Goal: Find specific page/section: Find specific page/section

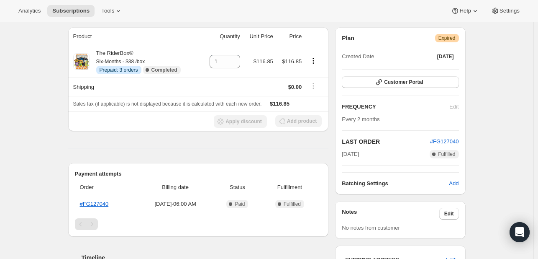
scroll to position [73, 0]
click at [97, 223] on div "Pagination" at bounding box center [92, 223] width 12 height 12
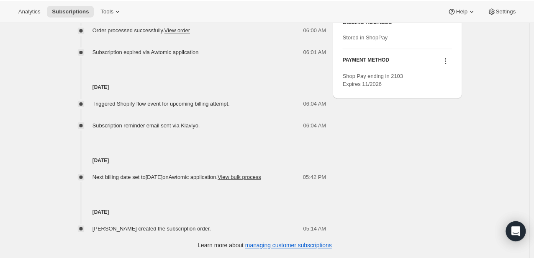
scroll to position [0, 0]
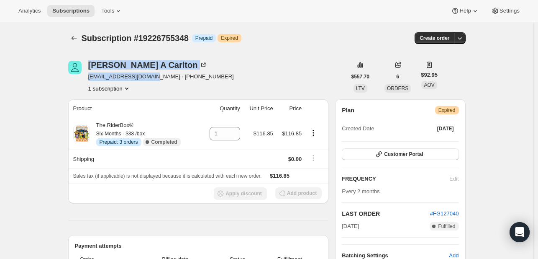
drag, startPoint x: 150, startPoint y: 79, endPoint x: 85, endPoint y: 76, distance: 64.5
click at [85, 76] on div "Ruth A Carlton racarlton66@yahoo.com · +15038048495 1 subscription" at bounding box center [207, 77] width 278 height 32
click at [102, 79] on span "racarlton66@yahoo.com · +15038048495" at bounding box center [161, 76] width 146 height 8
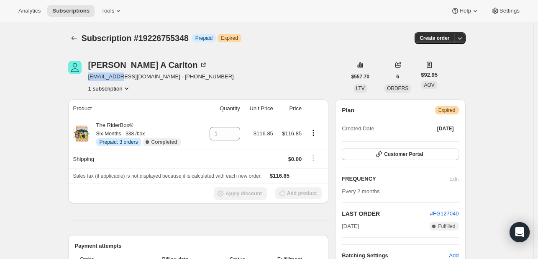
click at [102, 79] on span "racarlton66@yahoo.com · +15038048495" at bounding box center [161, 76] width 146 height 8
click at [152, 78] on span "racarlton66@yahoo.com · +15038048495" at bounding box center [161, 76] width 146 height 8
drag, startPoint x: 149, startPoint y: 78, endPoint x: 89, endPoint y: 76, distance: 60.3
click at [89, 76] on div "Ruth A Carlton racarlton66@yahoo.com · +15038048495 1 subscription" at bounding box center [207, 77] width 278 height 32
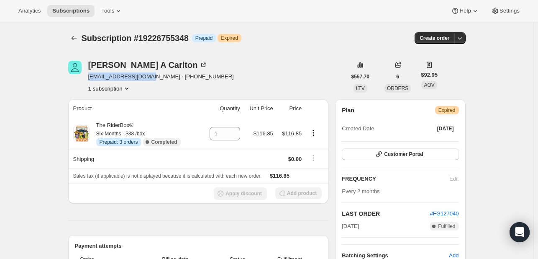
copy span "racarlton66@yahoo.com"
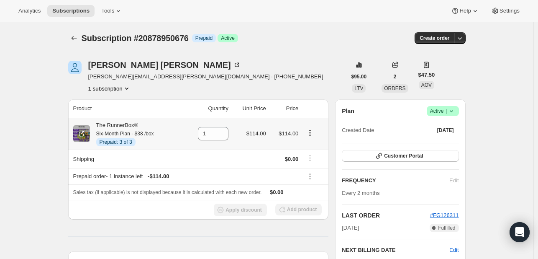
click at [313, 132] on icon "Product actions" at bounding box center [310, 132] width 8 height 8
